Goal: Task Accomplishment & Management: Manage account settings

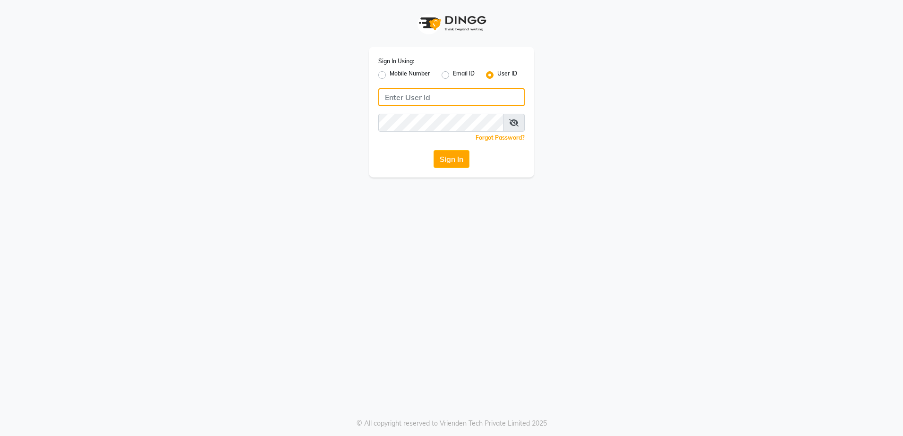
drag, startPoint x: 442, startPoint y: 100, endPoint x: 392, endPoint y: 68, distance: 59.2
click at [442, 93] on input "Username" at bounding box center [451, 97] width 146 height 18
drag, startPoint x: 386, startPoint y: 63, endPoint x: 387, endPoint y: 68, distance: 5.2
click at [386, 63] on label "Sign In Using:" at bounding box center [396, 61] width 36 height 8
click at [387, 70] on div "Mobile Number" at bounding box center [404, 74] width 52 height 11
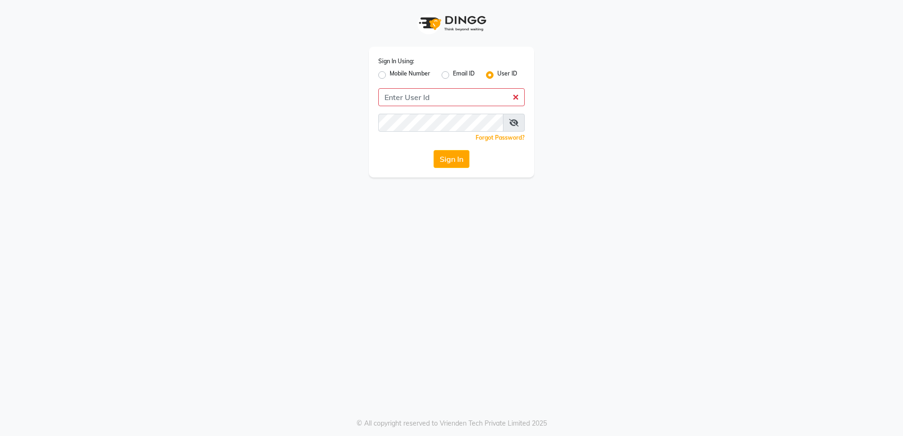
click at [385, 73] on div "Mobile Number" at bounding box center [404, 74] width 52 height 11
click at [389, 73] on label "Mobile Number" at bounding box center [409, 74] width 41 height 11
click at [389, 73] on input "Mobile Number" at bounding box center [392, 72] width 6 height 6
radio input "true"
radio input "false"
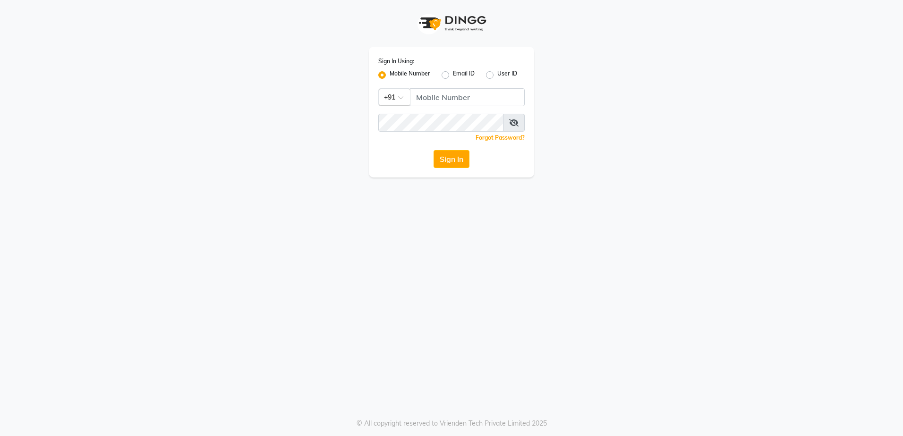
click at [385, 100] on input "text" at bounding box center [385, 97] width 2 height 10
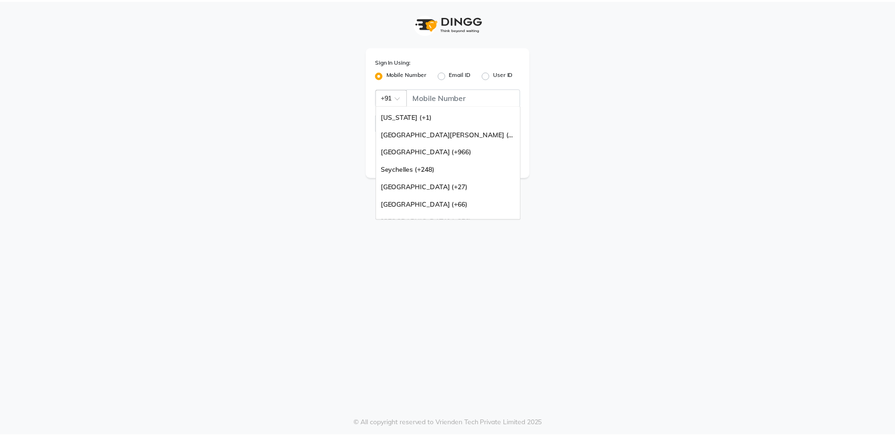
scroll to position [236, 0]
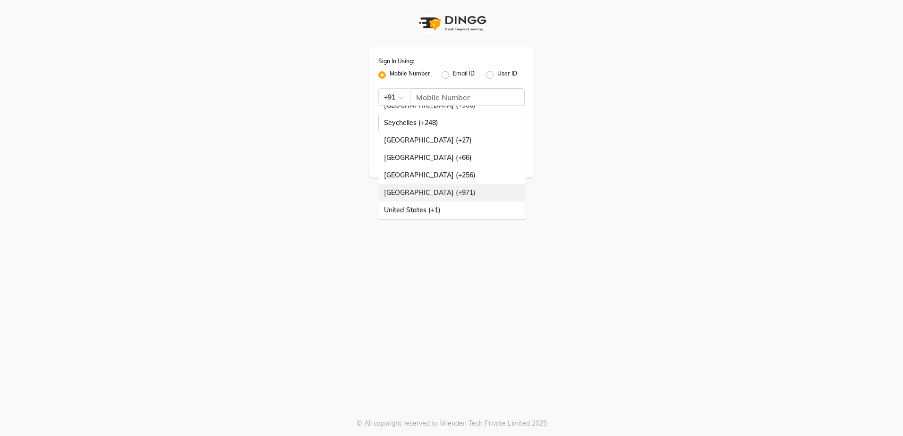
click at [439, 188] on div "[GEOGRAPHIC_DATA] (+971)" at bounding box center [451, 192] width 145 height 17
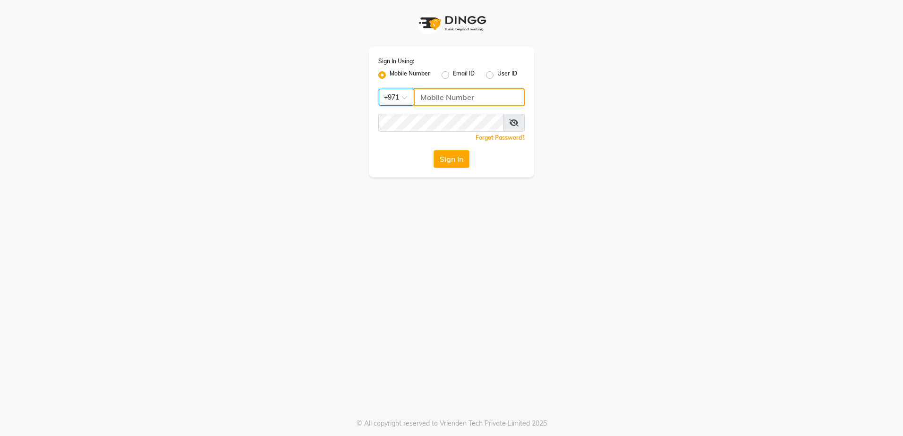
click at [465, 103] on input "Username" at bounding box center [469, 97] width 111 height 18
click at [453, 103] on input "Username" at bounding box center [469, 97] width 111 height 18
paste input "567700066"
type input "567700066"
click at [433, 150] on button "Sign In" at bounding box center [451, 159] width 36 height 18
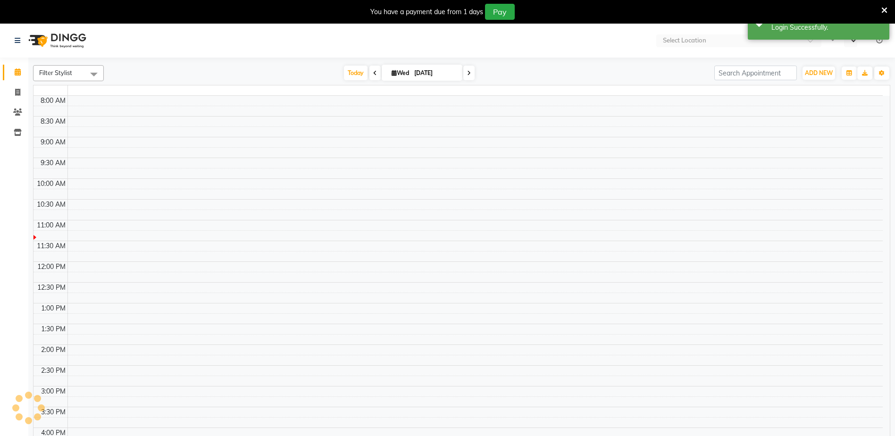
select select "en"
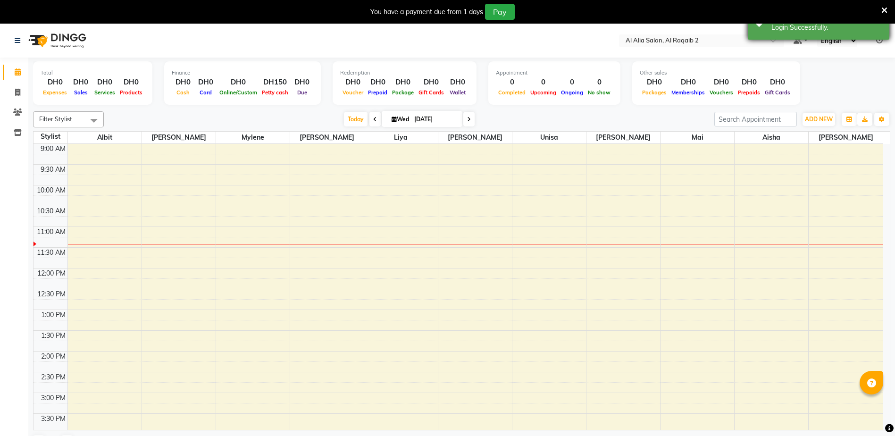
click at [886, 5] on span at bounding box center [885, 10] width 6 height 10
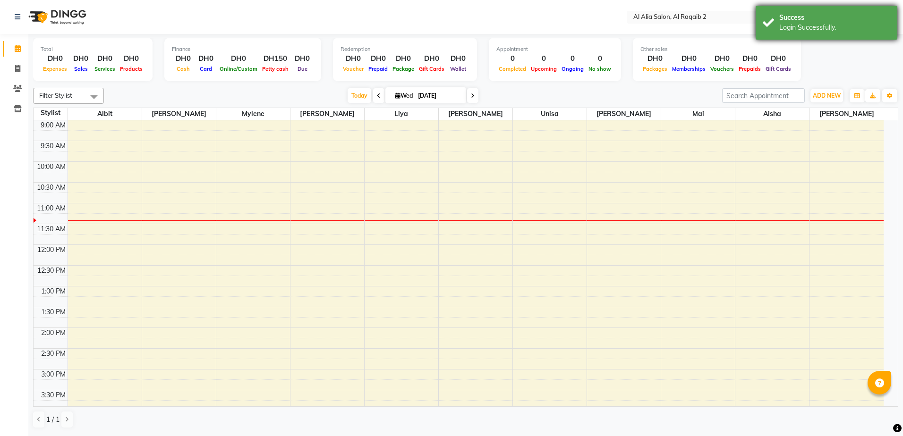
click at [836, 21] on div "Success" at bounding box center [834, 18] width 111 height 10
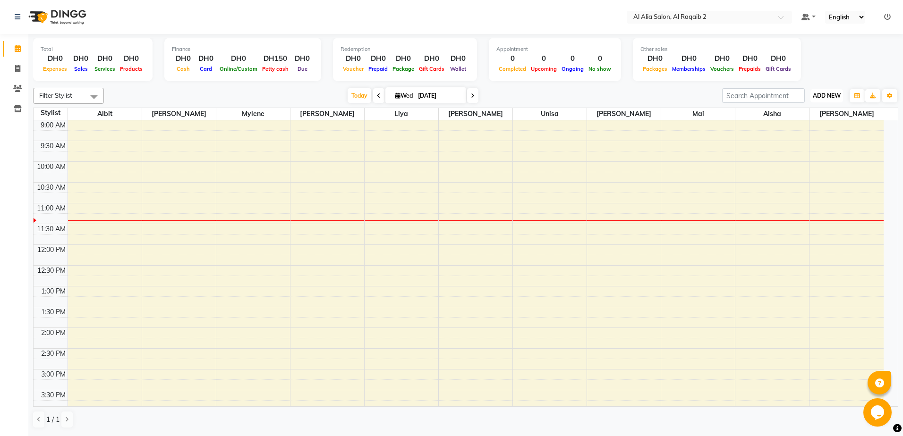
click at [818, 92] on span "ADD NEW" at bounding box center [826, 95] width 28 height 7
drag, startPoint x: 593, startPoint y: 104, endPoint x: 59, endPoint y: 105, distance: 533.9
click at [593, 104] on div "Filter Stylist Select All [PERSON_NAME] [PERSON_NAME] [PERSON_NAME] [PERSON_NAM…" at bounding box center [465, 258] width 865 height 348
click at [17, 74] on span at bounding box center [17, 69] width 17 height 11
select select "service"
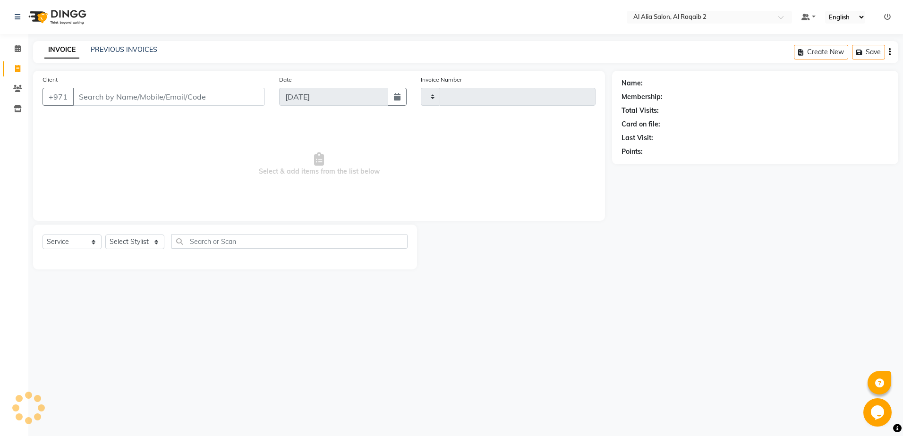
type input "0002"
select select "8963"
click at [132, 51] on link "PREVIOUS INVOICES" at bounding box center [124, 49] width 67 height 8
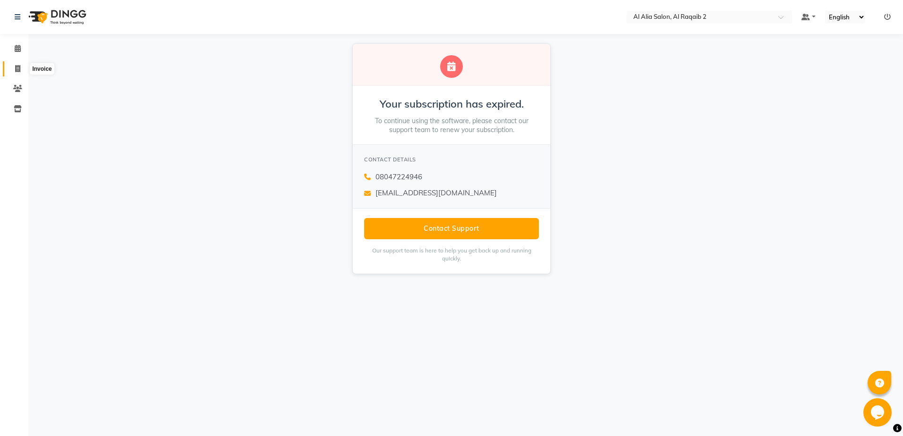
click at [16, 65] on icon at bounding box center [17, 68] width 5 height 7
select select "service"
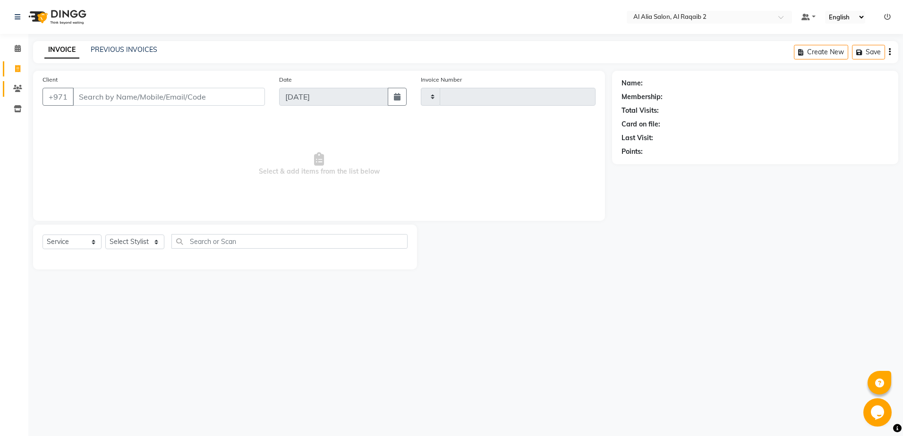
type input "0002"
select select "8963"
click at [17, 84] on span at bounding box center [17, 89] width 17 height 11
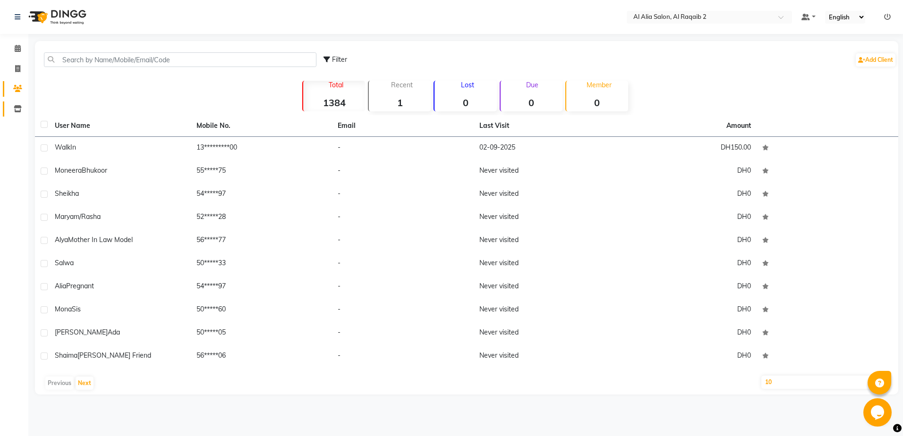
drag, startPoint x: 26, startPoint y: 112, endPoint x: 19, endPoint y: 112, distance: 7.6
click at [19, 112] on li "Inventory" at bounding box center [14, 109] width 28 height 20
click at [17, 112] on icon at bounding box center [18, 108] width 8 height 7
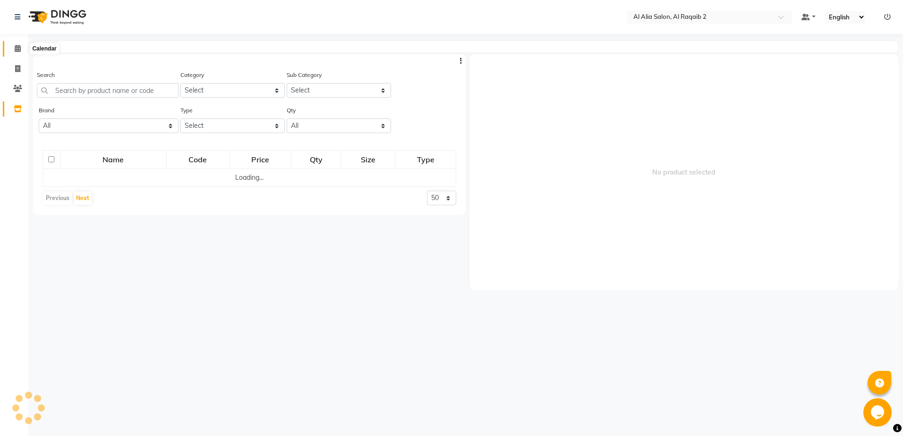
click at [18, 52] on span at bounding box center [17, 48] width 17 height 11
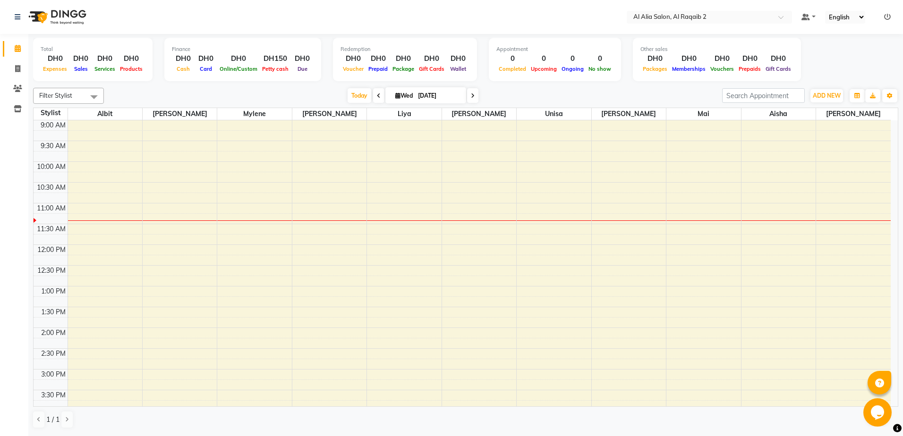
click at [830, 58] on div "Total DH0 Expenses DH0 Sales DH0 Services DH0 Products Finance DH0 Cash DH0 Car…" at bounding box center [465, 61] width 865 height 46
